Goal: Check status: Check status

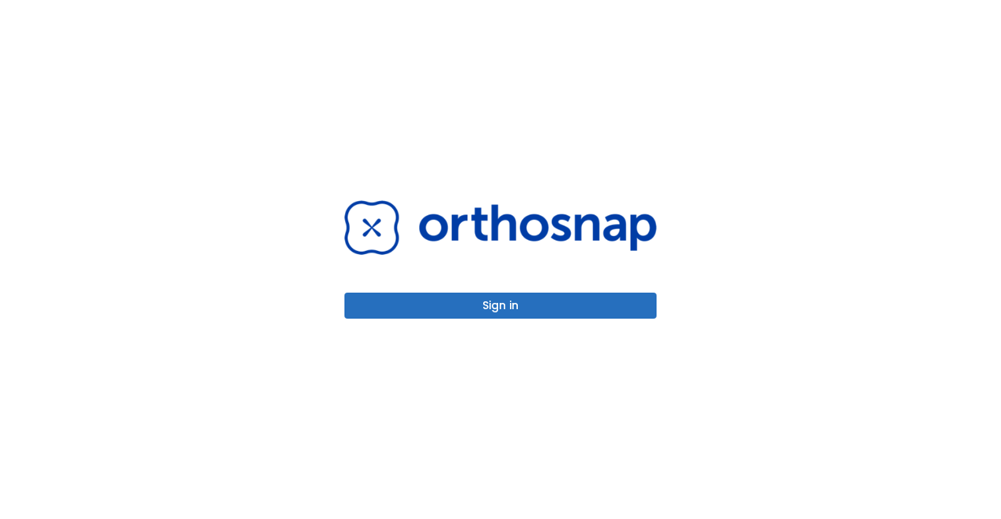
click at [505, 299] on button "Sign in" at bounding box center [500, 305] width 312 height 26
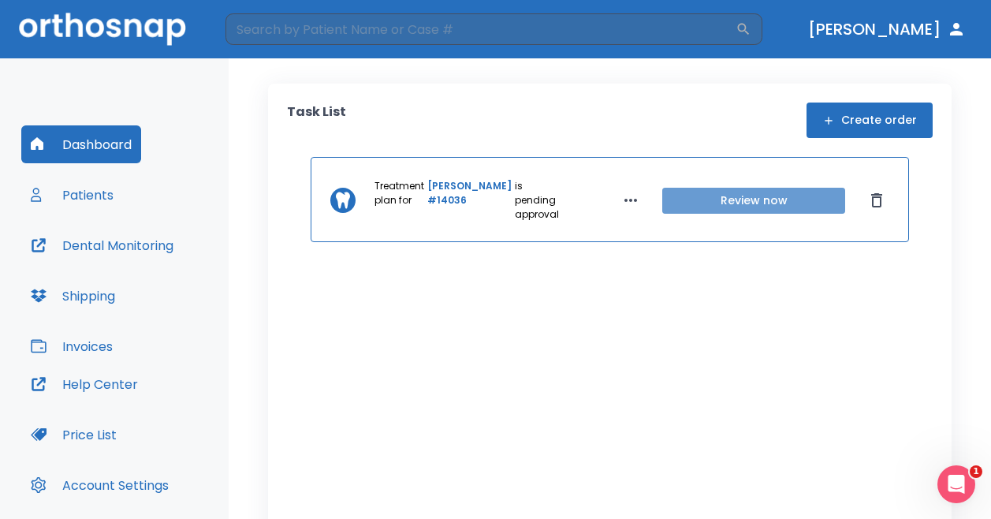
click at [722, 203] on button "Review now" at bounding box center [753, 201] width 183 height 26
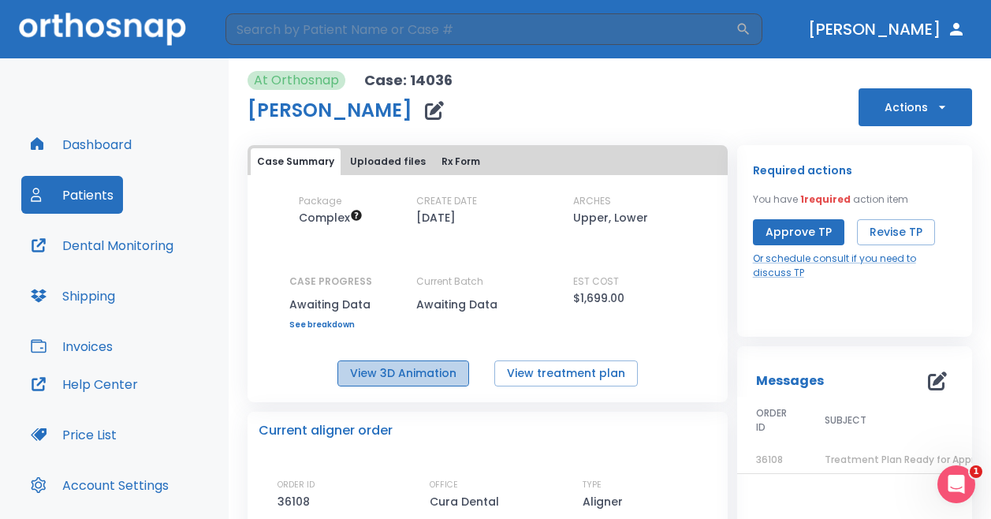
click at [409, 370] on button "View 3D Animation" at bounding box center [403, 373] width 132 height 26
